Goal: Book appointment/travel/reservation

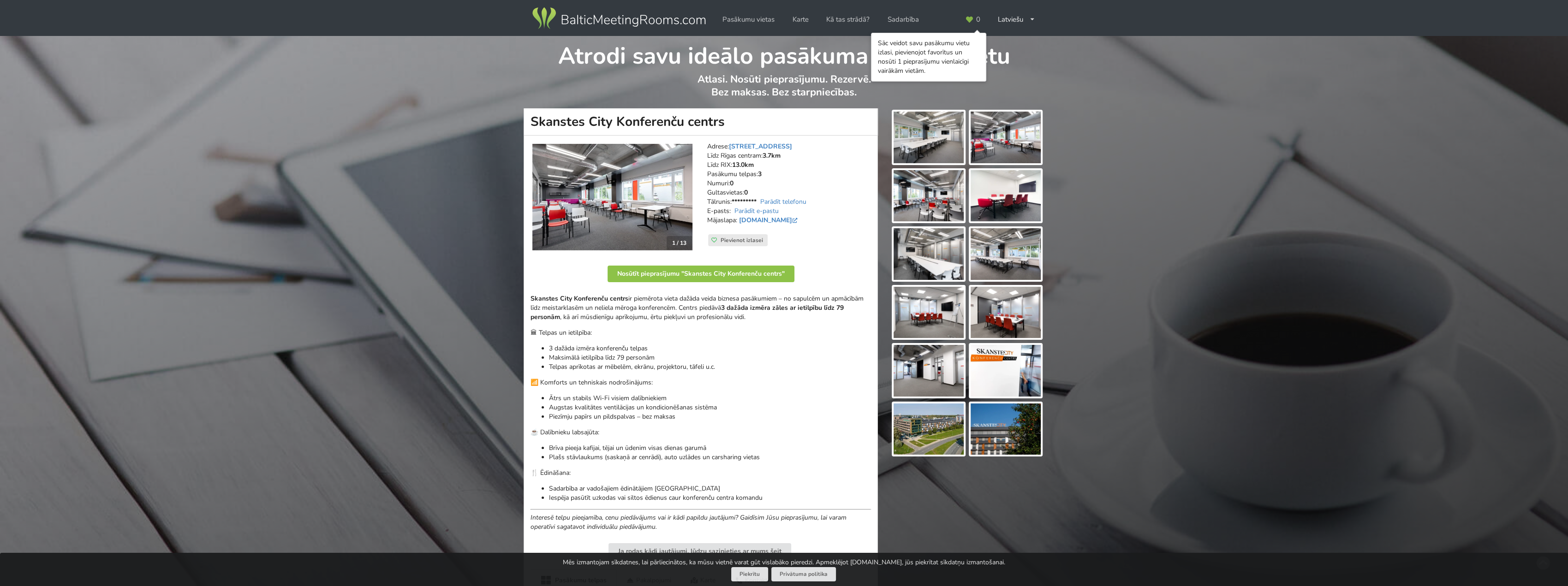
click at [1015, 307] on img at bounding box center [1006, 312] width 70 height 52
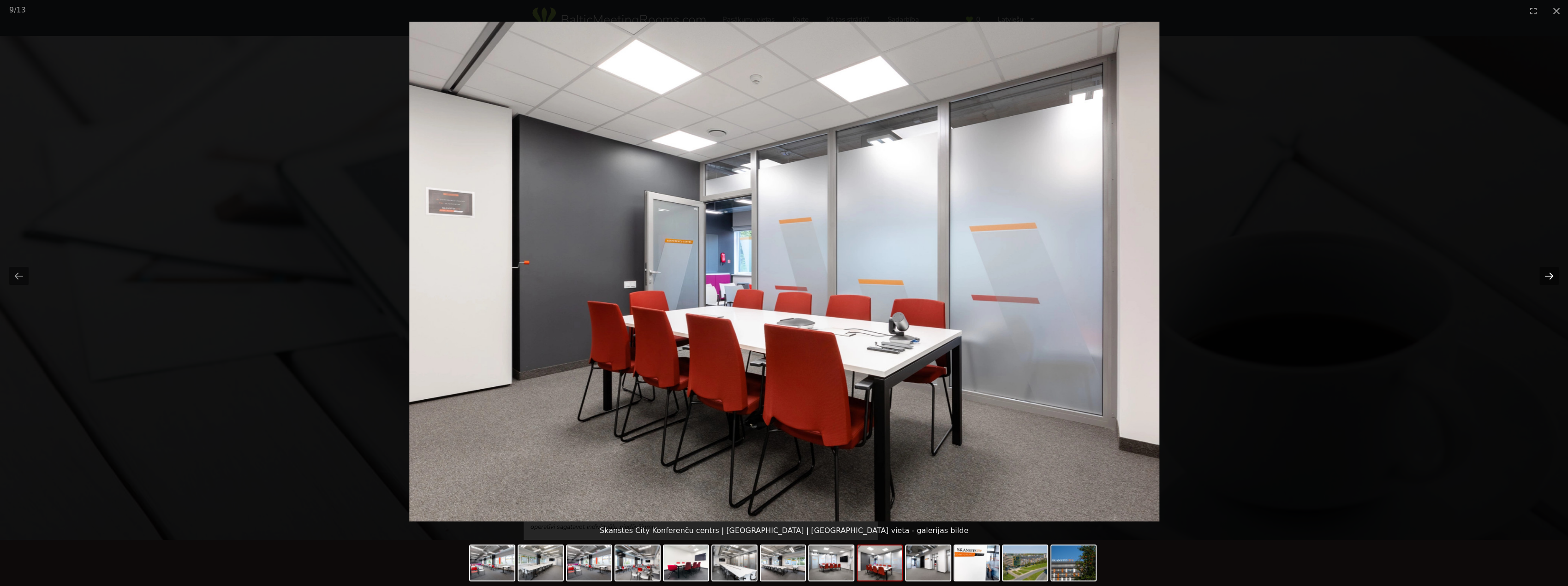
click at [1553, 275] on button "Next slide" at bounding box center [1548, 276] width 20 height 18
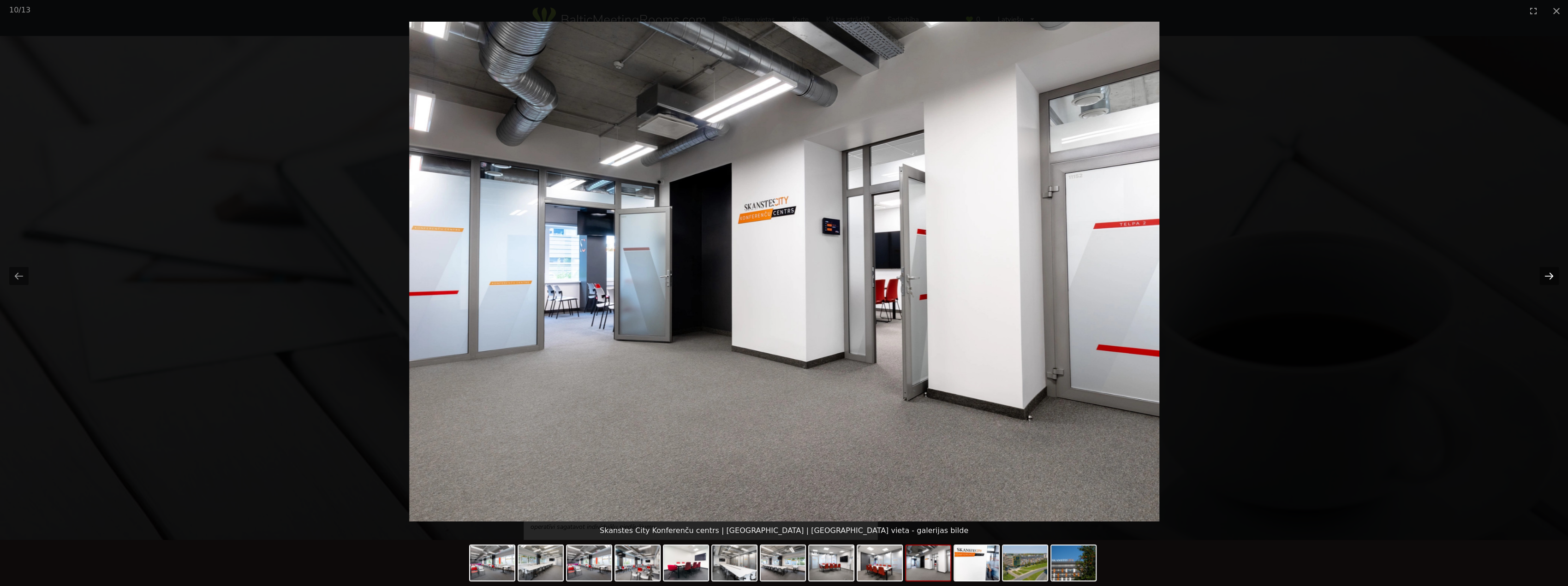
click at [1554, 276] on button "Next slide" at bounding box center [1548, 276] width 20 height 18
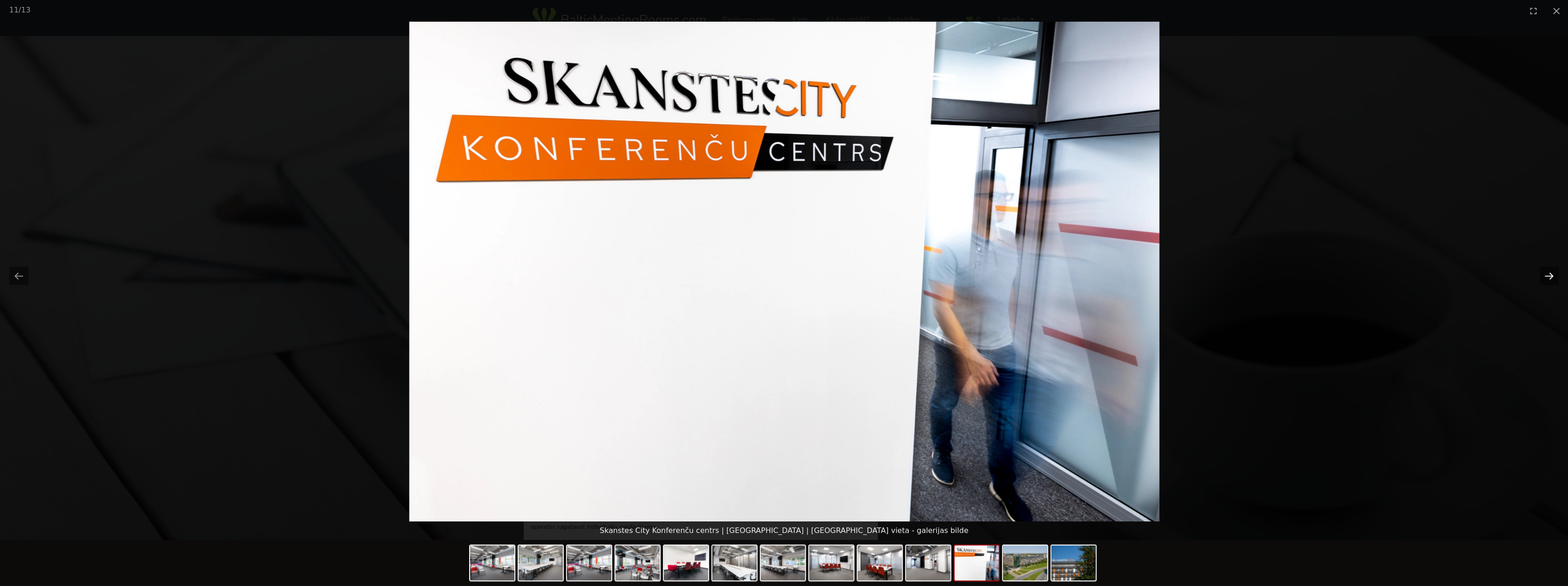
click at [1554, 276] on button "Next slide" at bounding box center [1548, 276] width 20 height 18
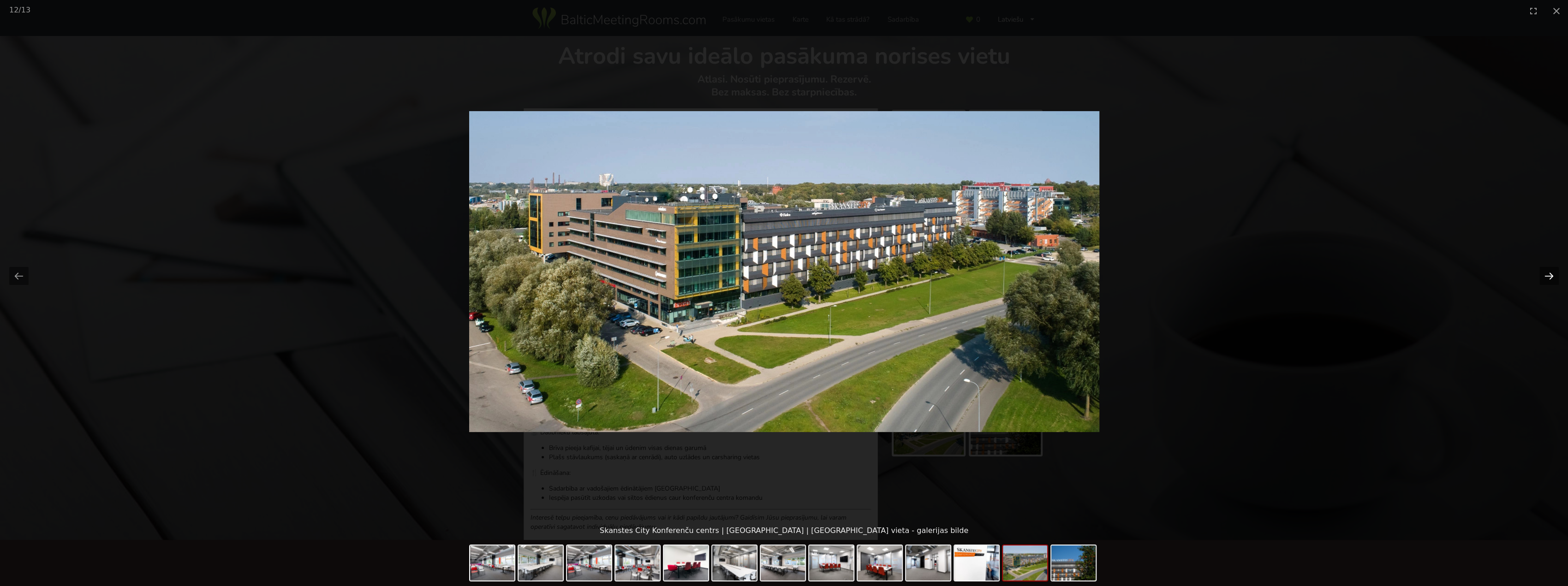
click at [1554, 276] on button "Next slide" at bounding box center [1548, 276] width 20 height 18
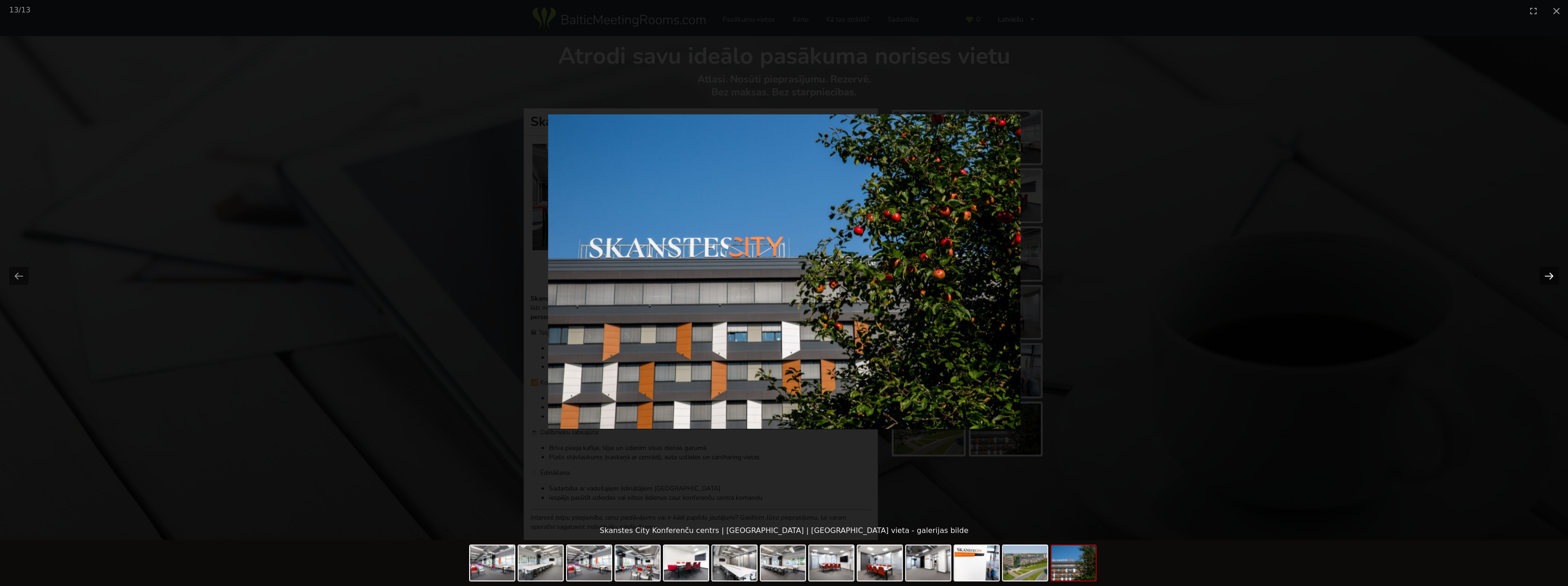
click at [1554, 277] on button "Next slide" at bounding box center [1548, 276] width 20 height 18
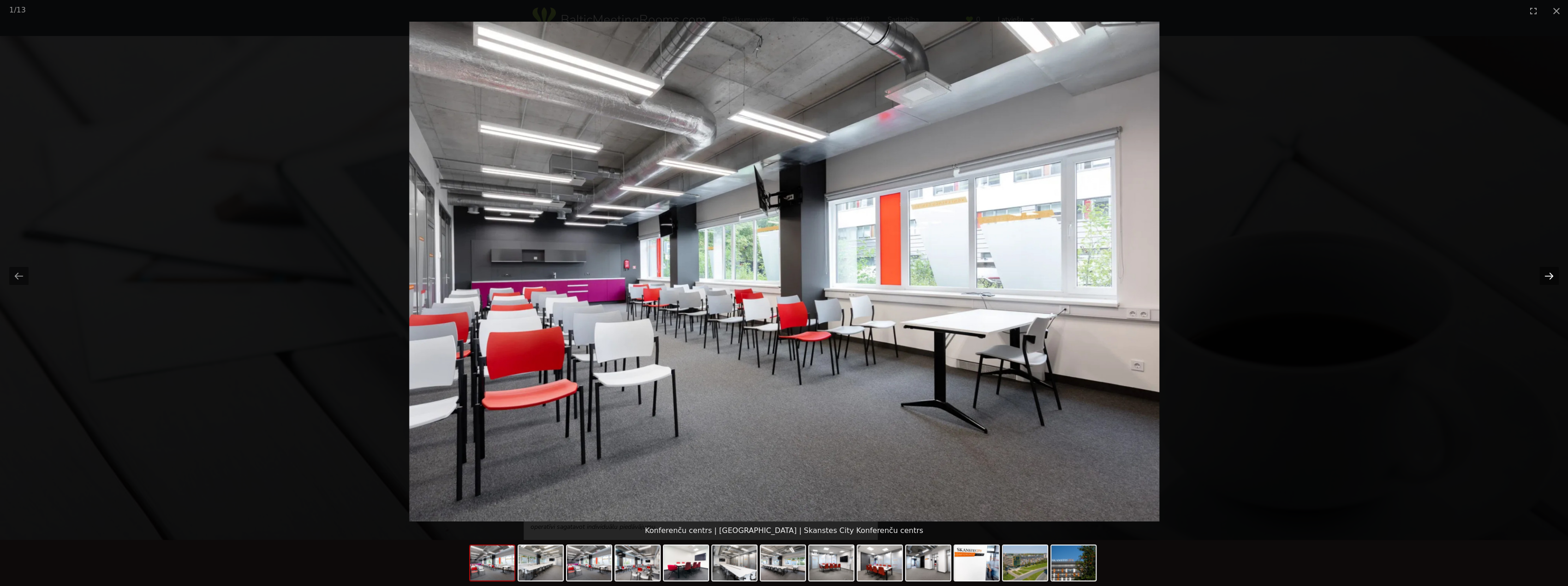
click at [1555, 277] on button "Next slide" at bounding box center [1548, 276] width 20 height 18
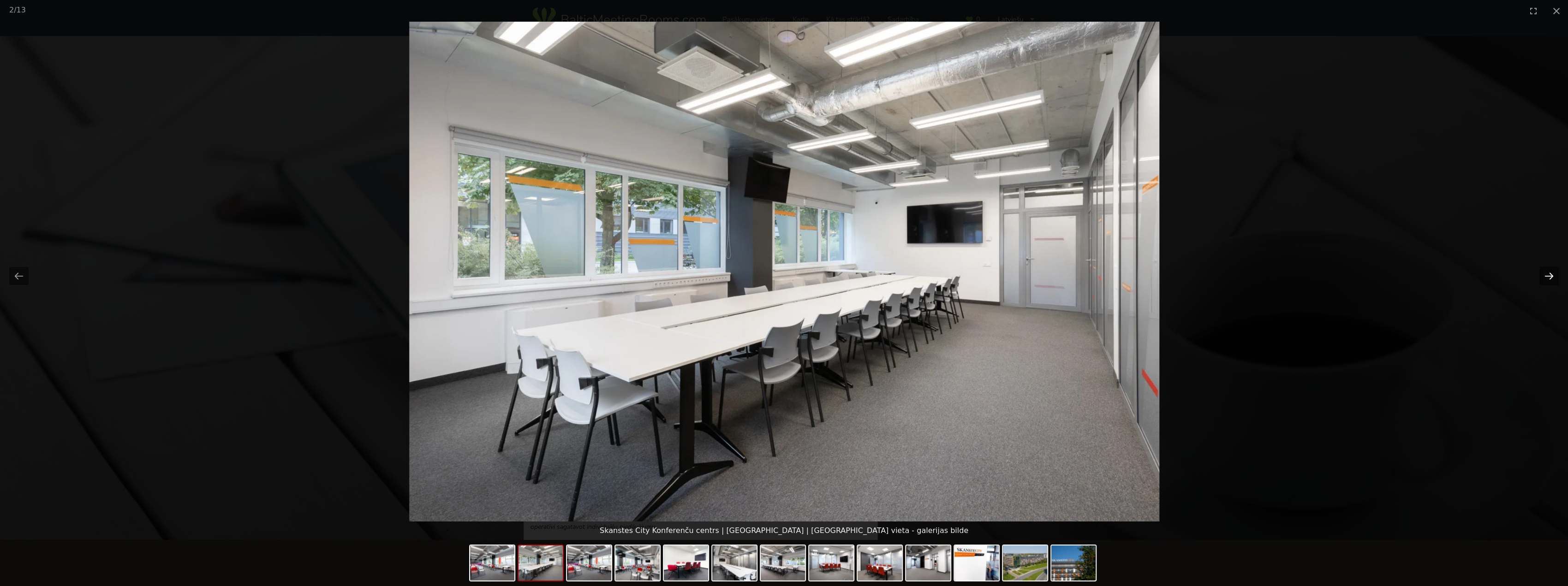
click at [1555, 277] on button "Next slide" at bounding box center [1548, 276] width 20 height 18
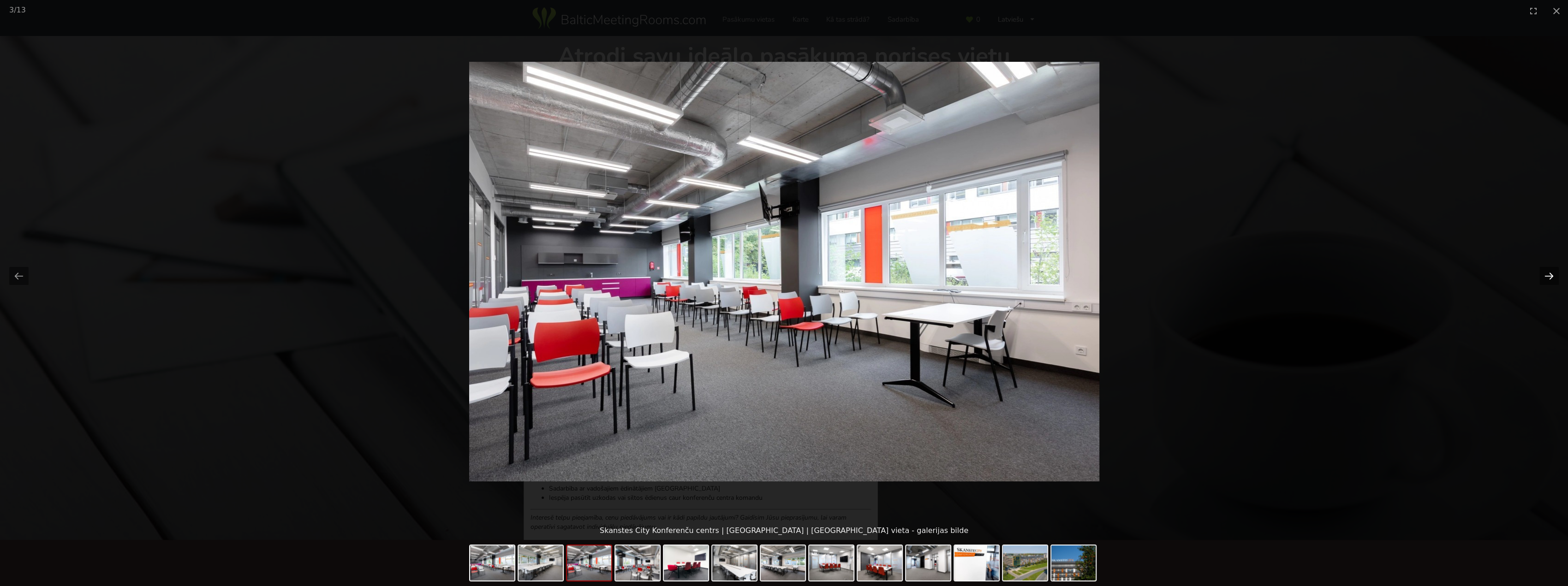
click at [1555, 278] on button "Next slide" at bounding box center [1548, 276] width 20 height 18
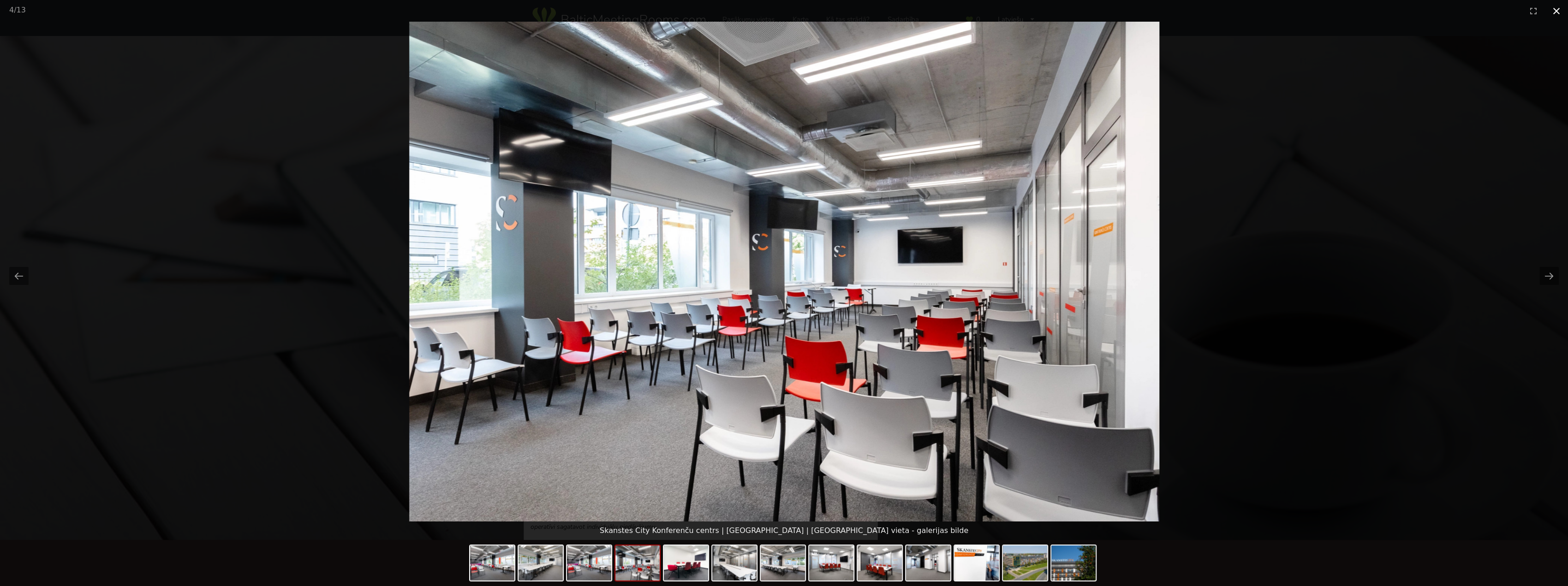
click at [1559, 9] on button "Close gallery" at bounding box center [1556, 11] width 23 height 22
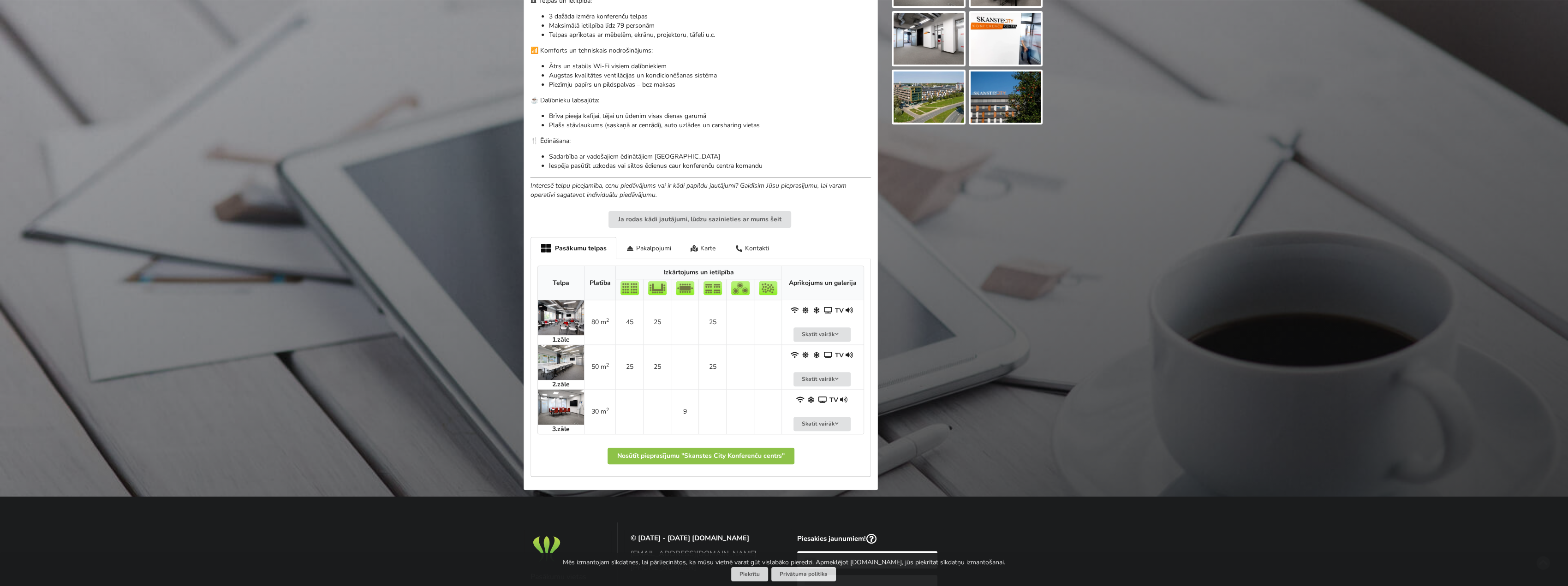
scroll to position [369, 0]
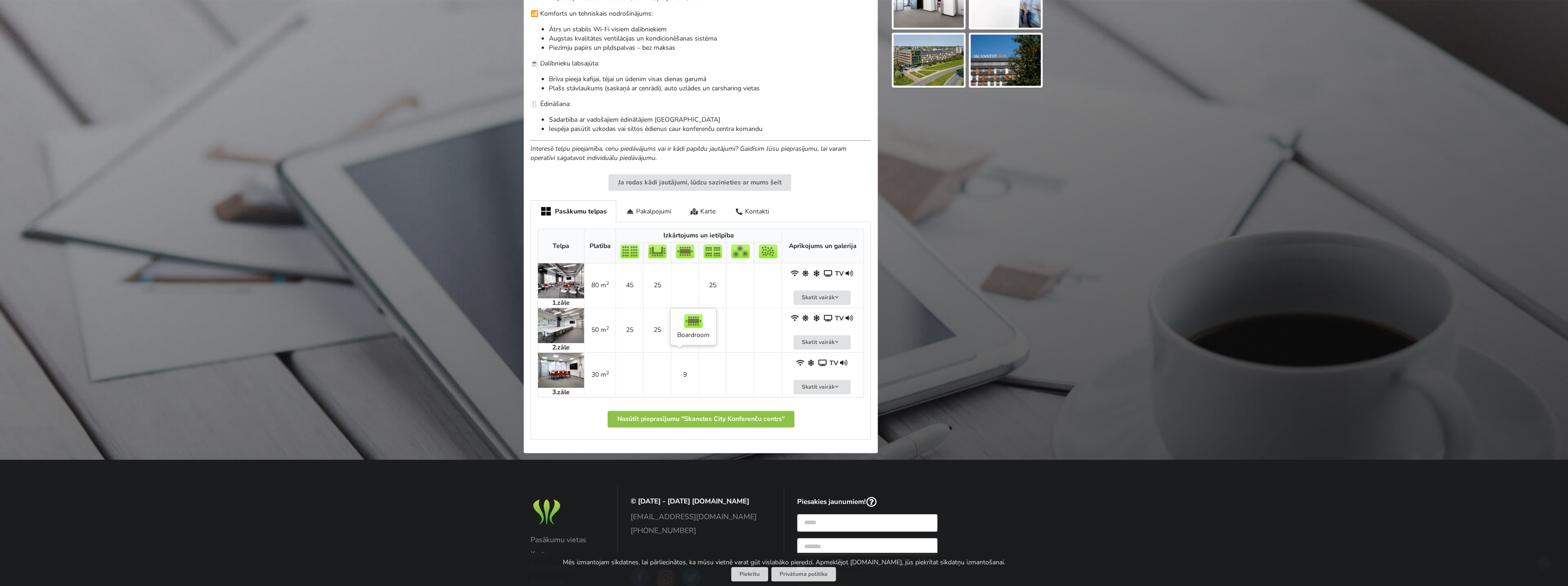
click at [687, 376] on td "9" at bounding box center [684, 375] width 28 height 45
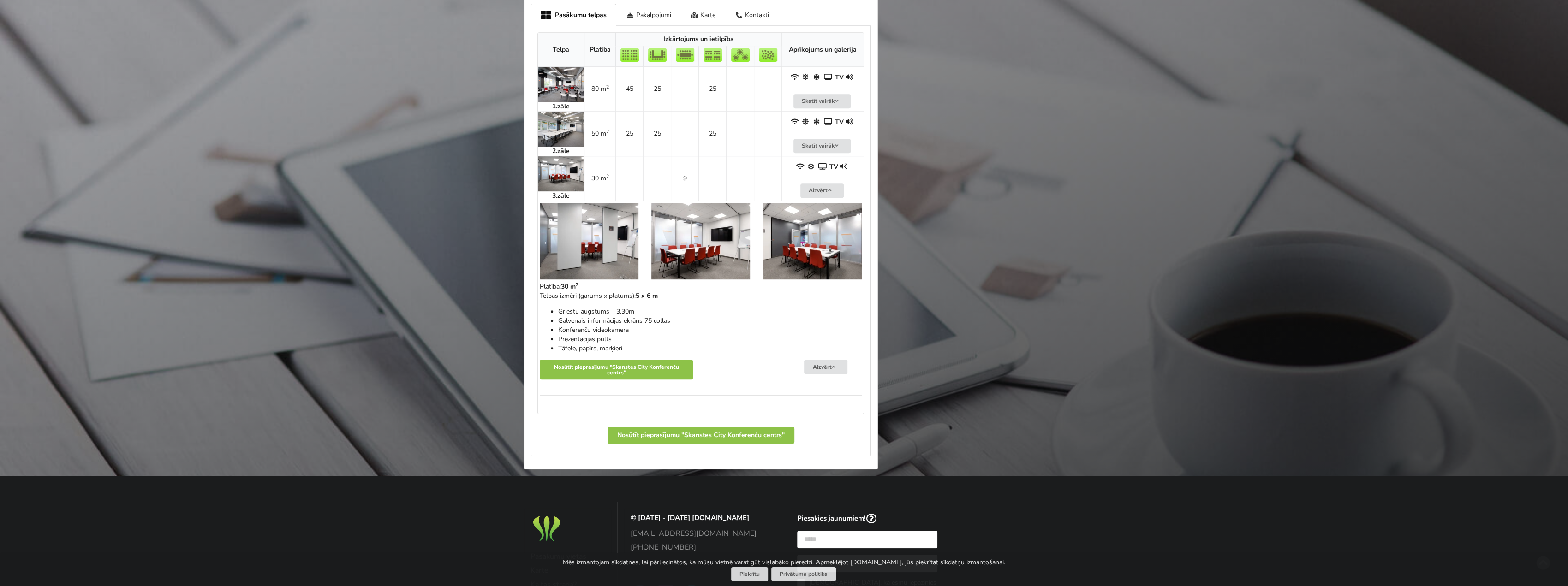
scroll to position [554, 0]
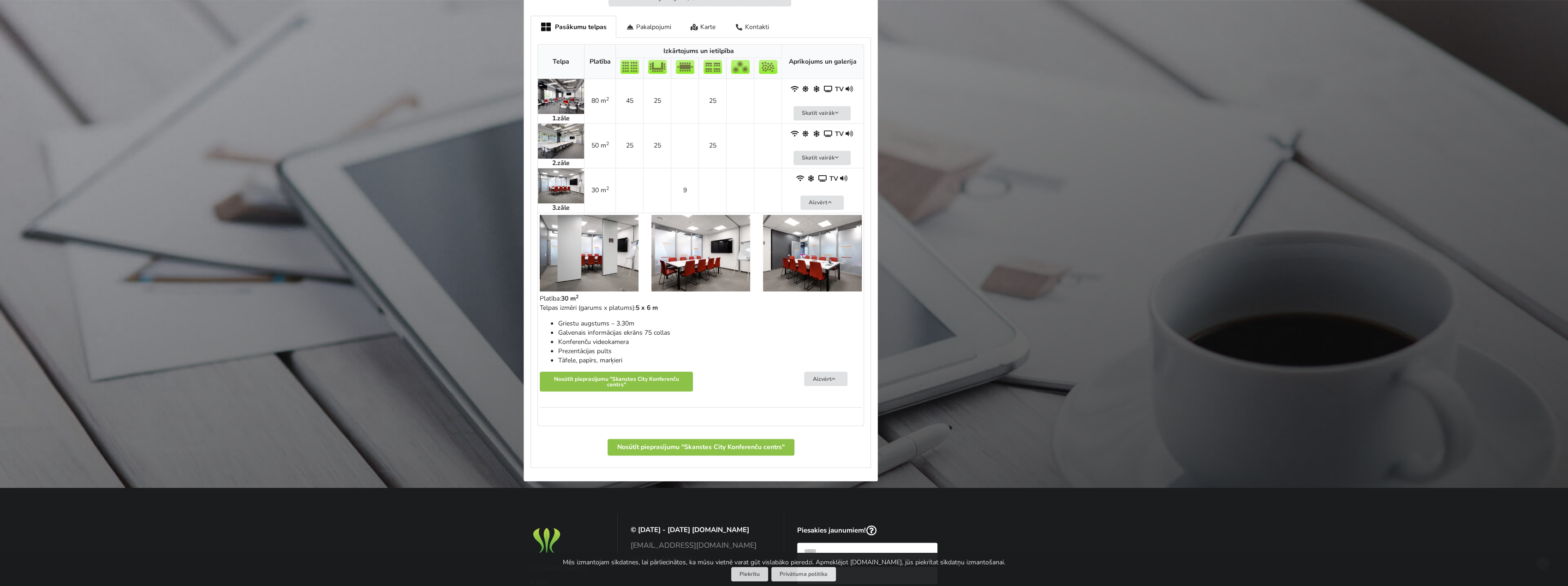
click at [685, 276] on img at bounding box center [701, 254] width 98 height 77
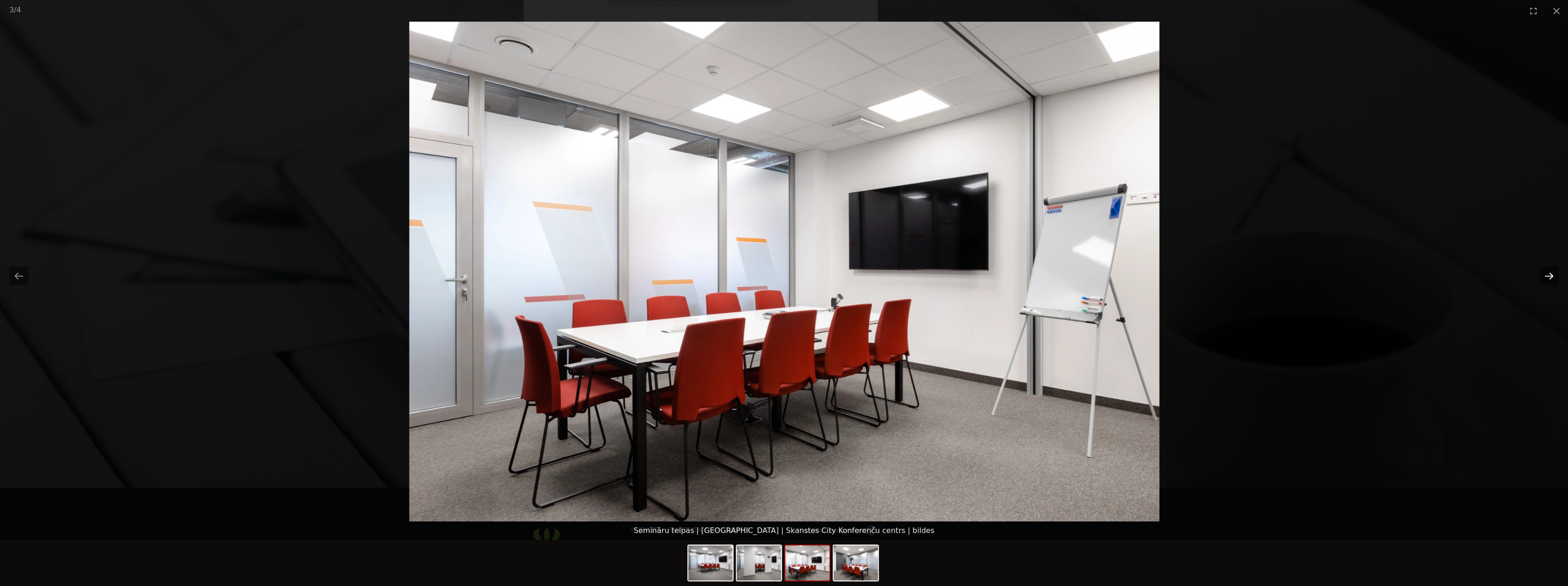
click at [1544, 267] on button "Next slide" at bounding box center [1548, 276] width 20 height 18
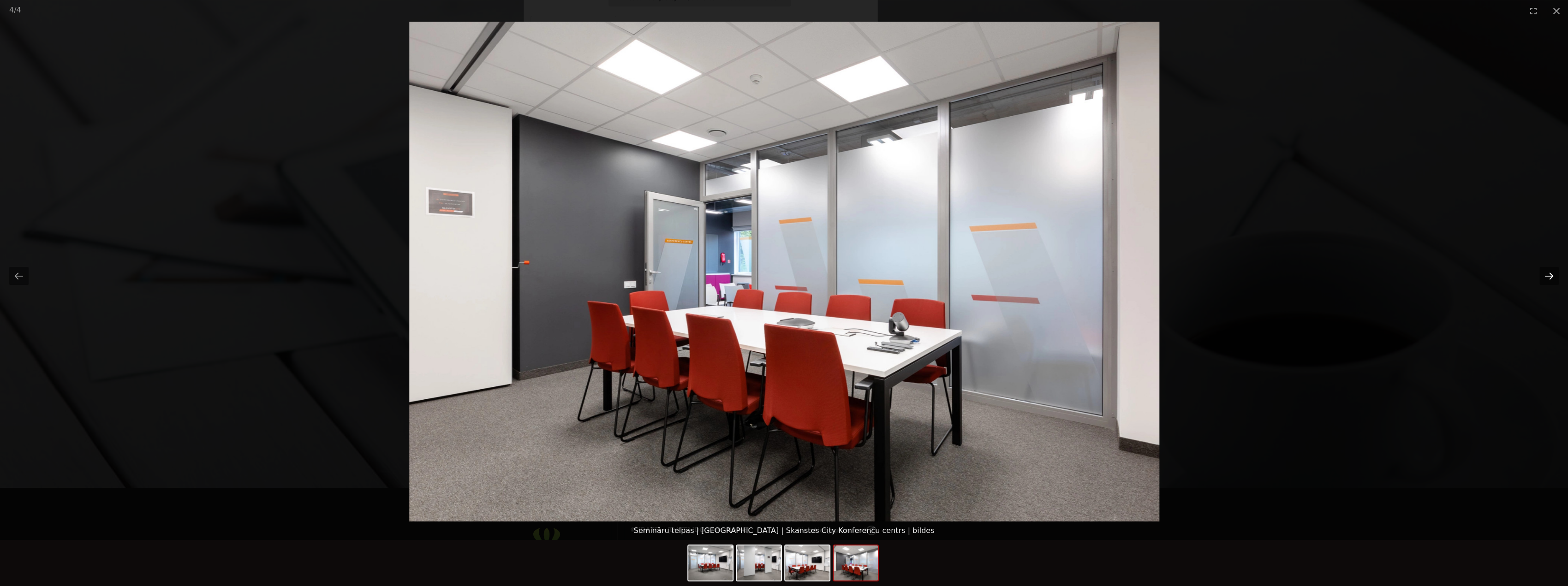
click at [1544, 268] on button "Next slide" at bounding box center [1548, 276] width 20 height 18
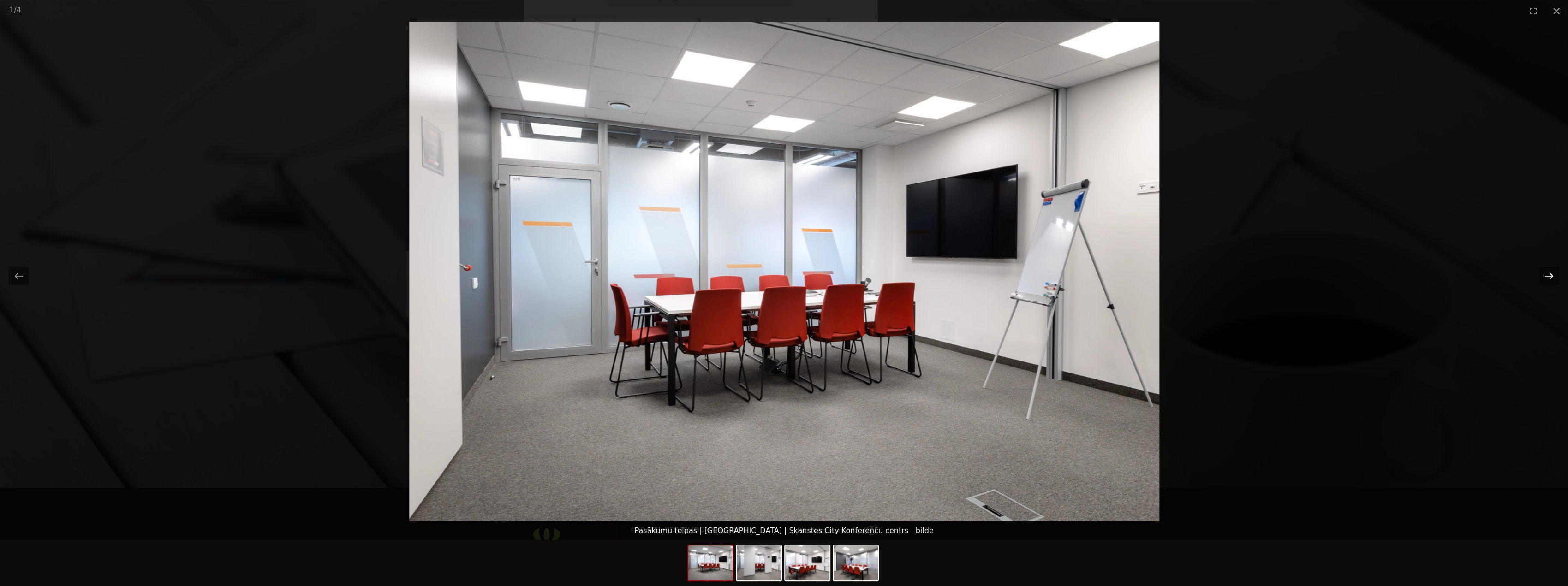
click at [1544, 268] on button "Next slide" at bounding box center [1548, 276] width 20 height 18
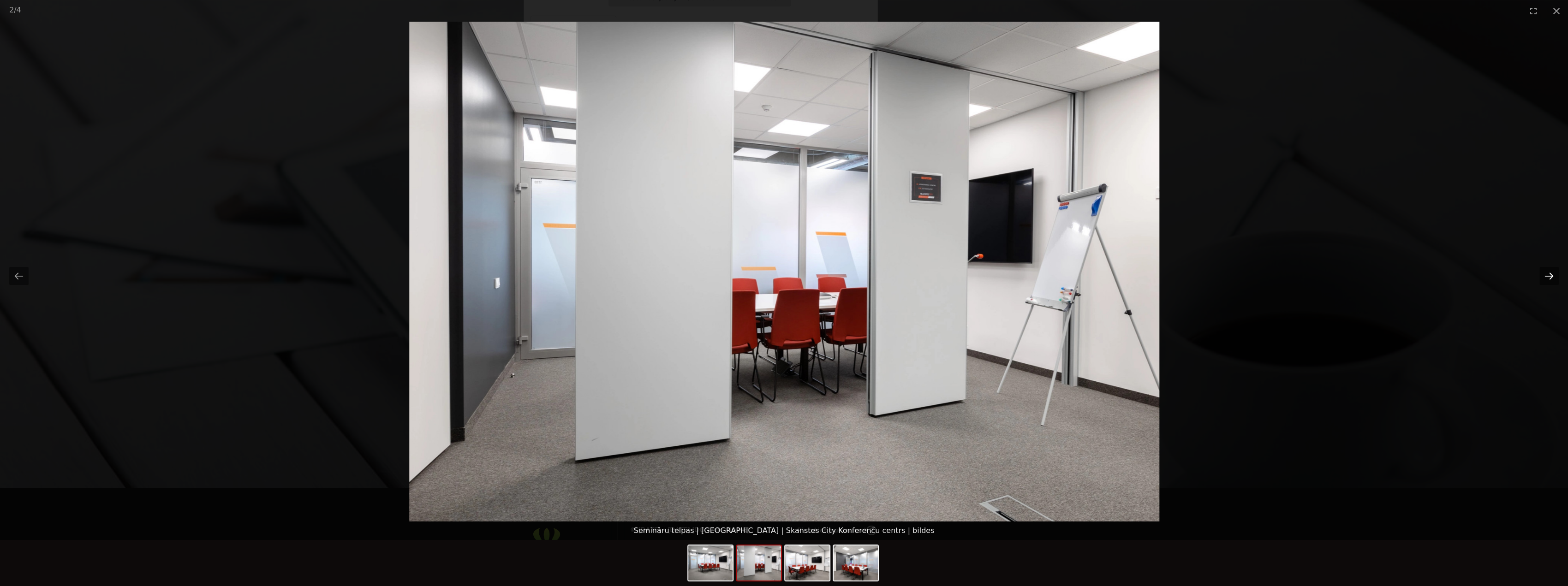
click at [1544, 268] on button "Next slide" at bounding box center [1548, 276] width 20 height 18
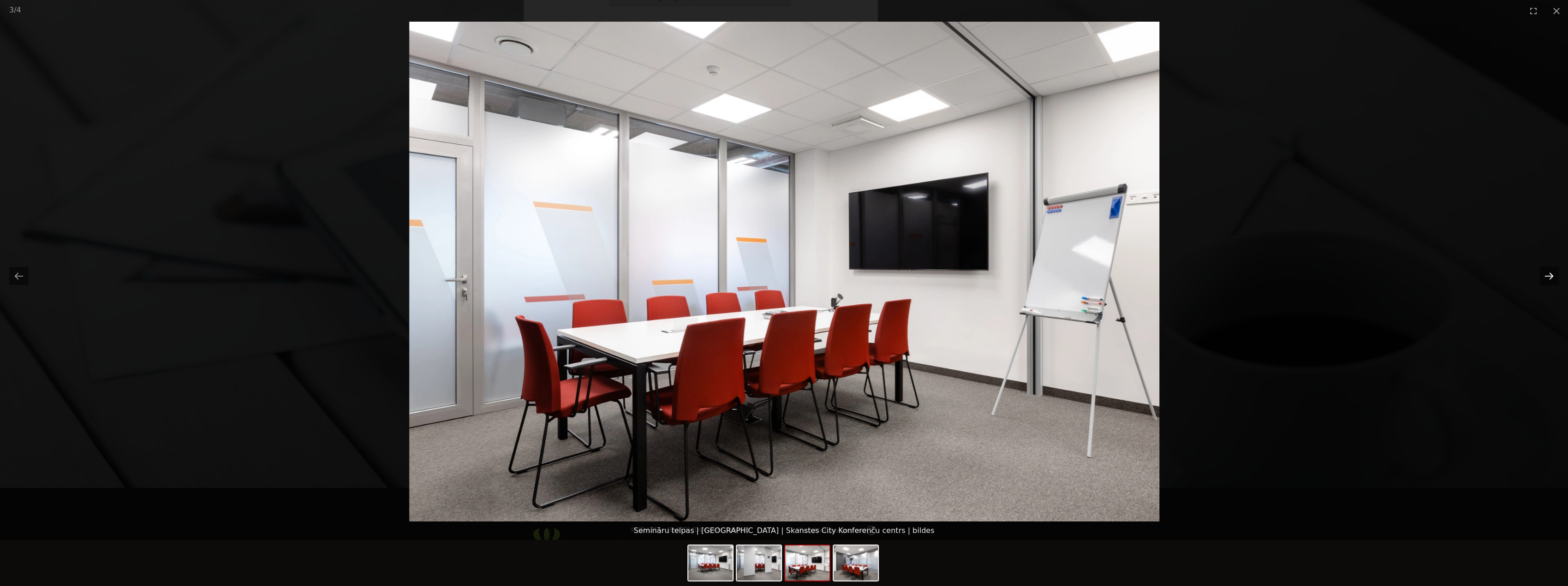
click at [1544, 269] on button "Next slide" at bounding box center [1548, 276] width 20 height 18
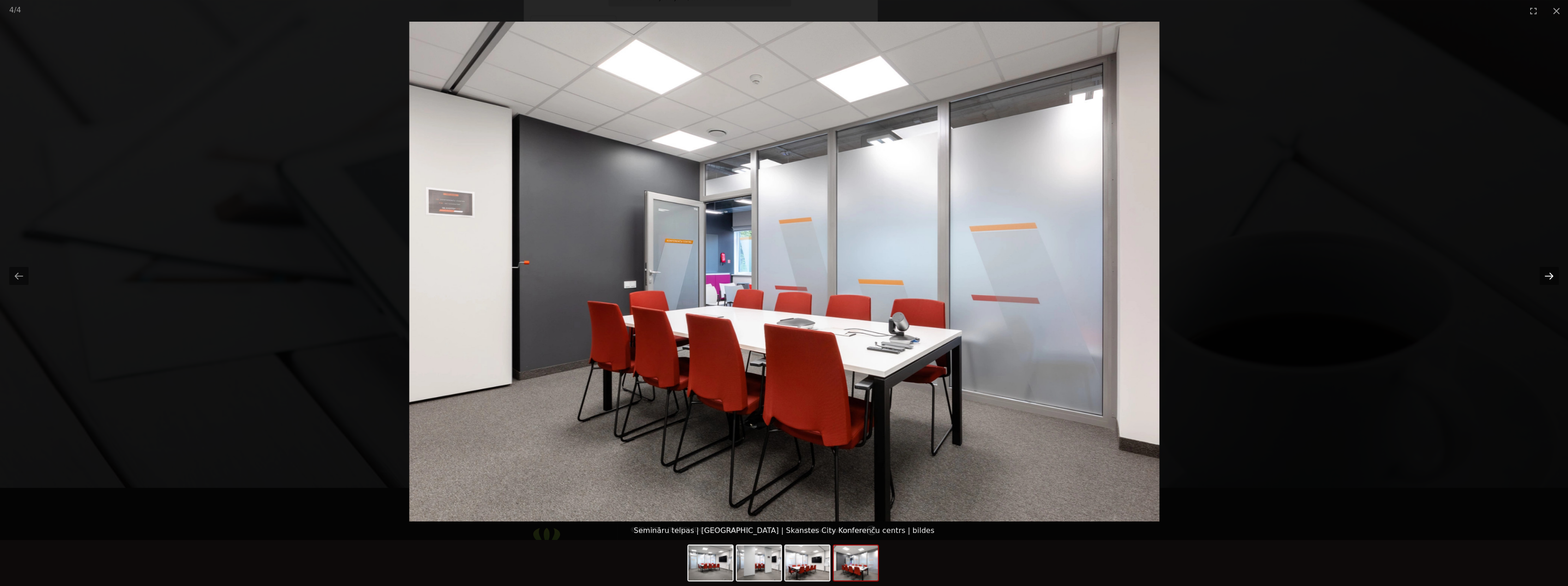
click at [1544, 269] on button "Next slide" at bounding box center [1548, 276] width 20 height 18
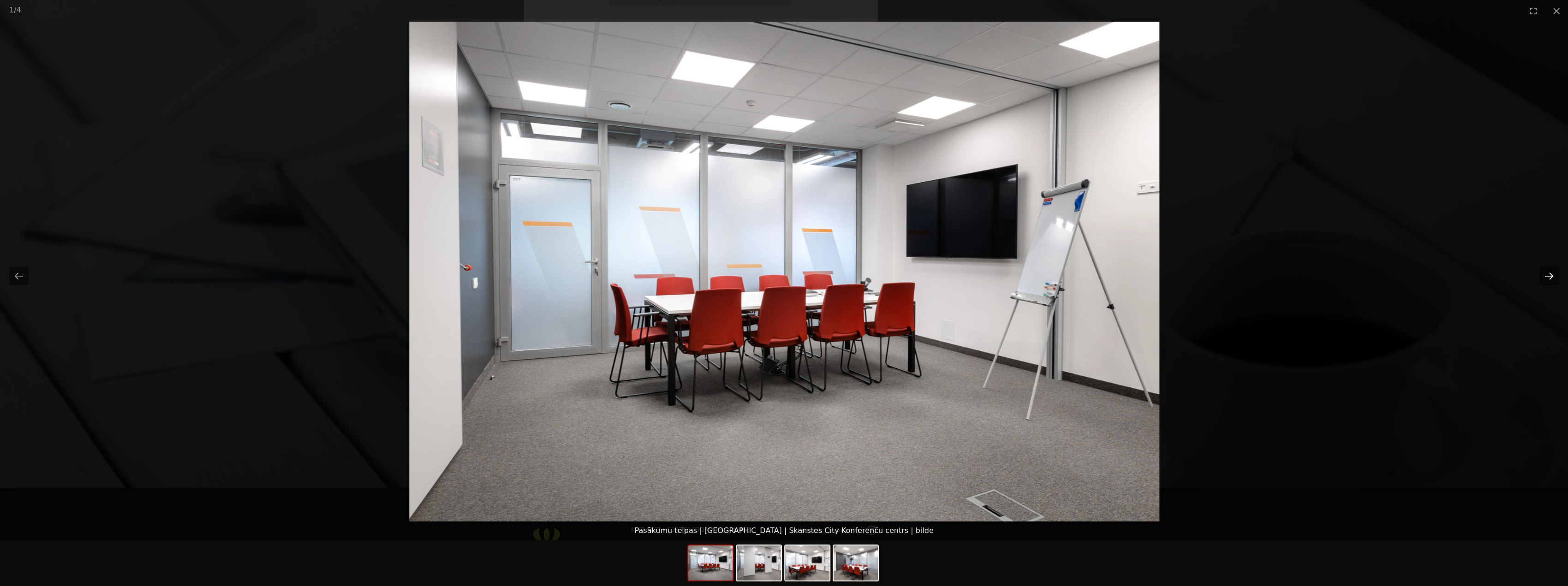
click at [1544, 269] on button "Next slide" at bounding box center [1548, 276] width 20 height 18
